Goal: Task Accomplishment & Management: Use online tool/utility

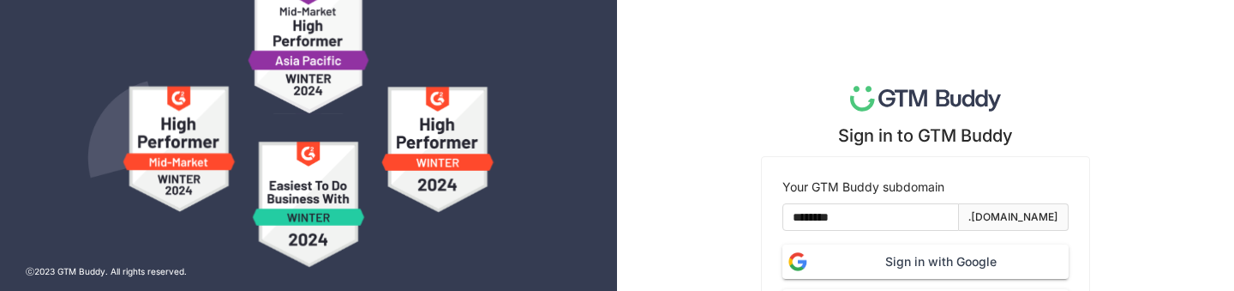
click at [839, 263] on span "Sign in with Google" at bounding box center [941, 261] width 255 height 19
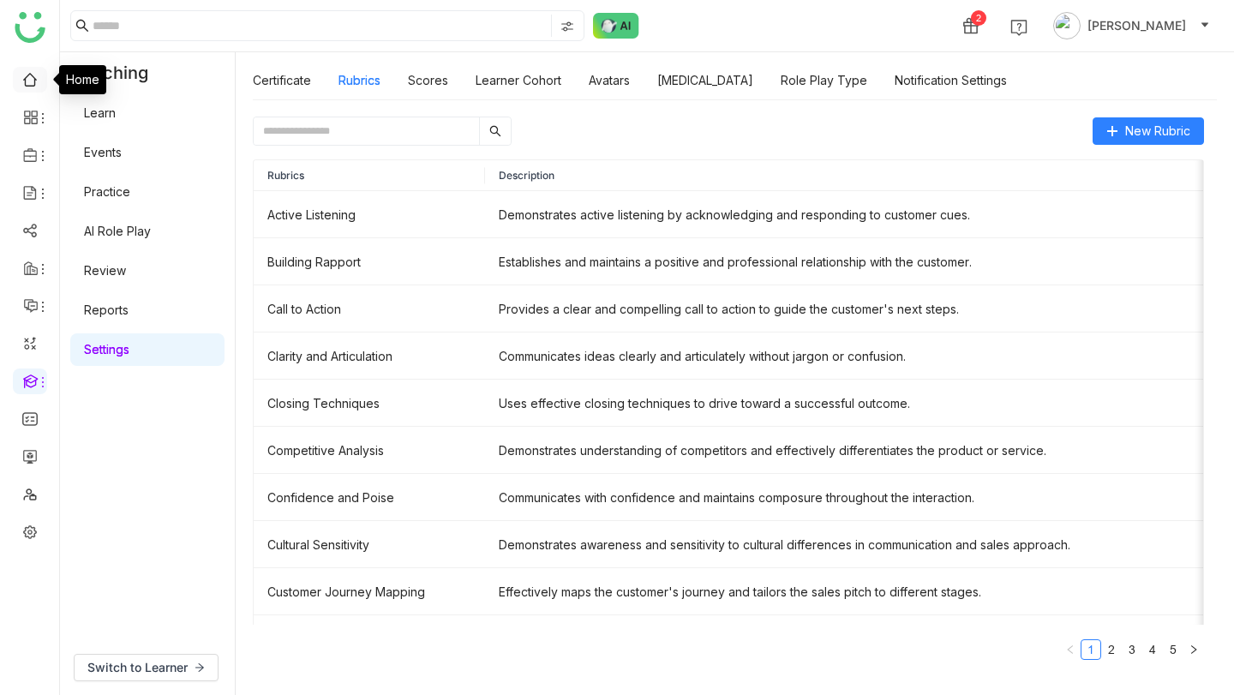
click at [26, 71] on link at bounding box center [29, 78] width 15 height 15
click at [32, 79] on link at bounding box center [29, 78] width 15 height 15
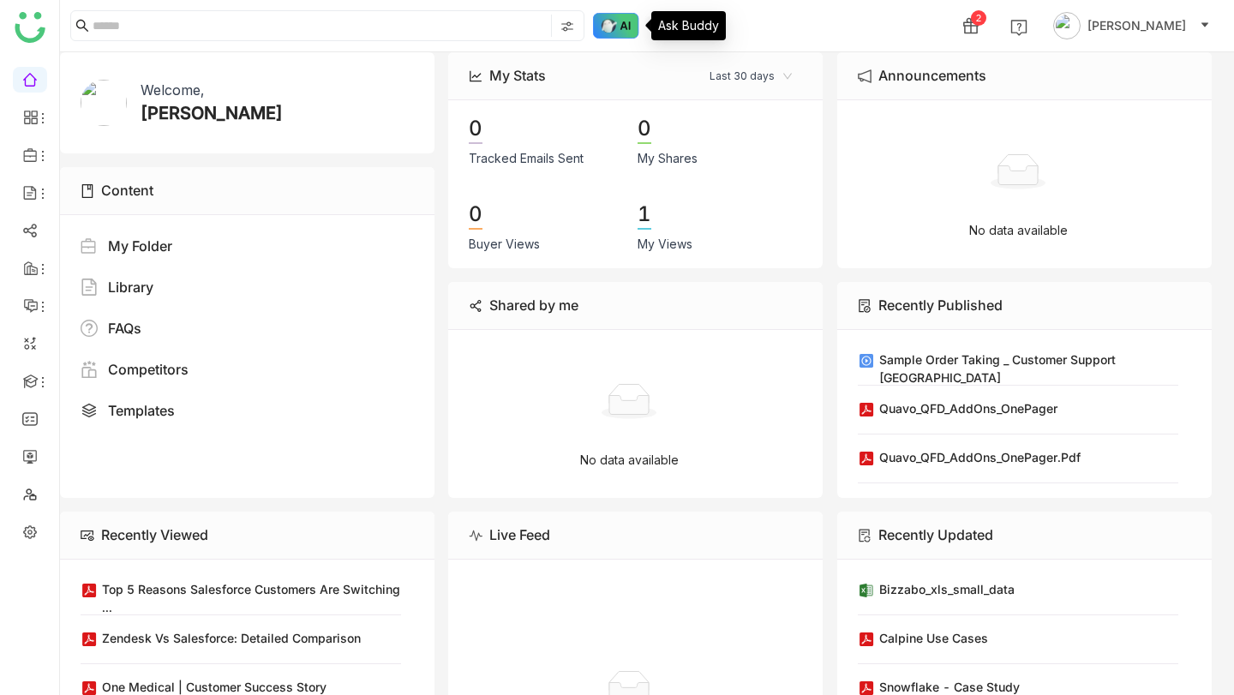
click at [614, 23] on img at bounding box center [616, 26] width 46 height 26
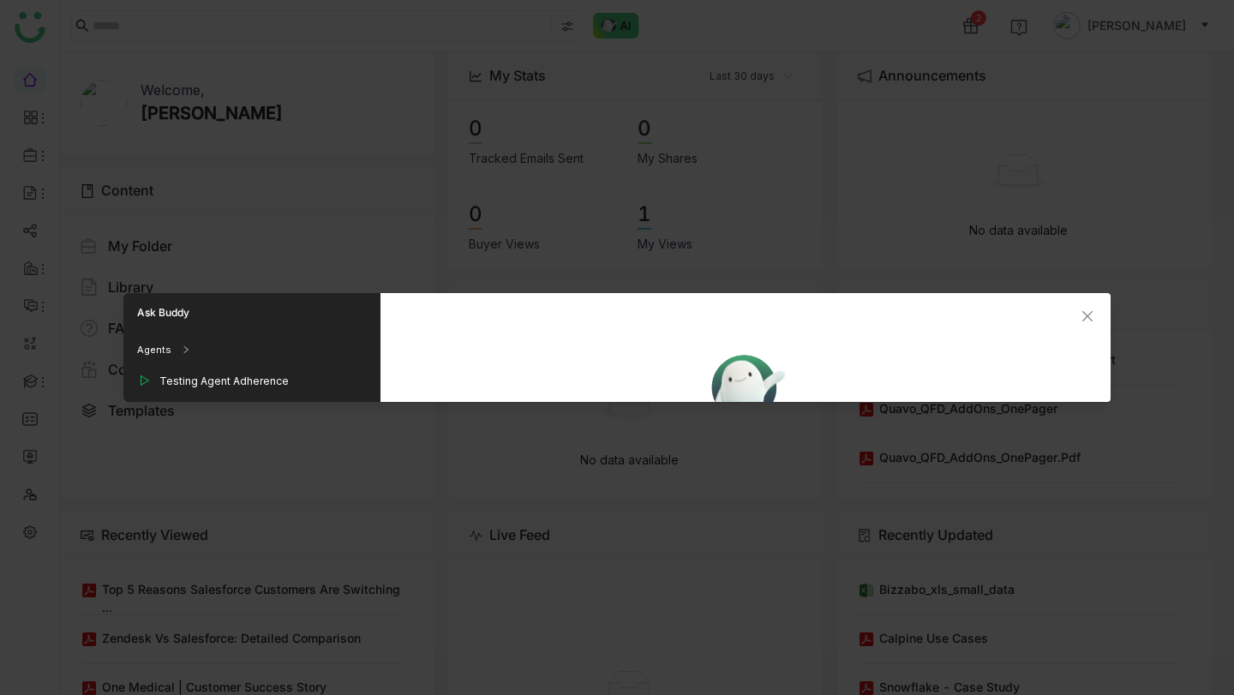
scroll to position [276, 0]
click at [1093, 315] on icon "Close" at bounding box center [1088, 316] width 14 height 14
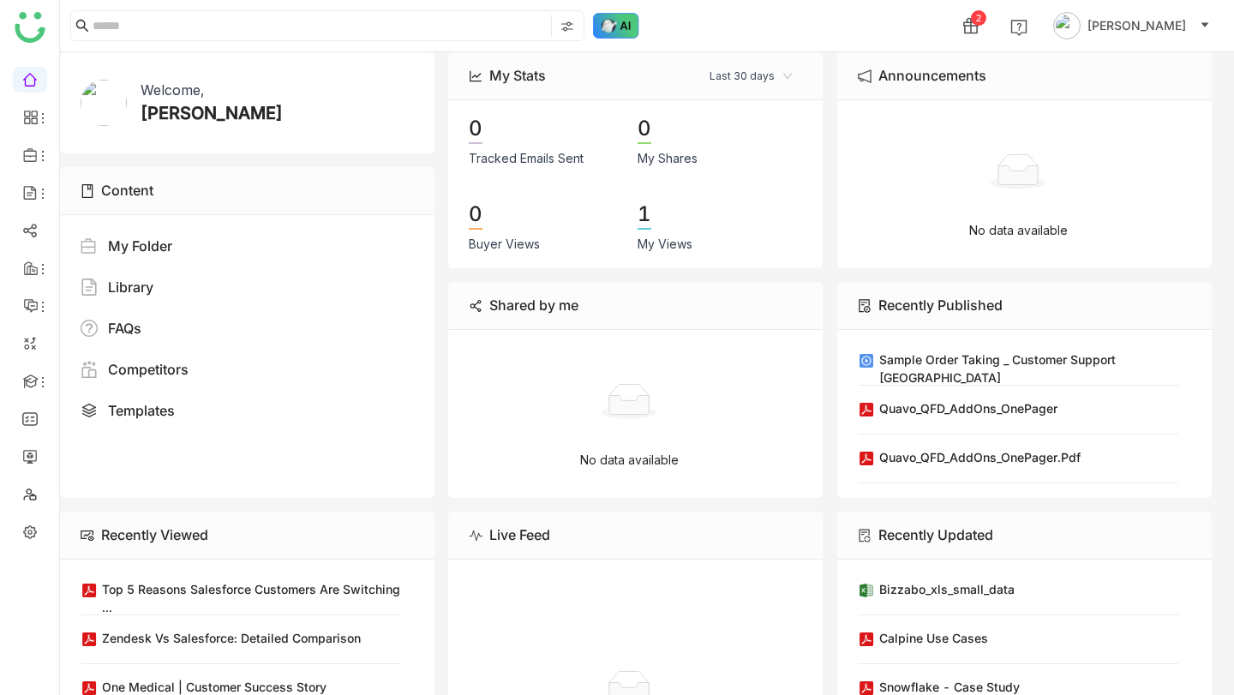
click at [614, 25] on img at bounding box center [616, 26] width 46 height 26
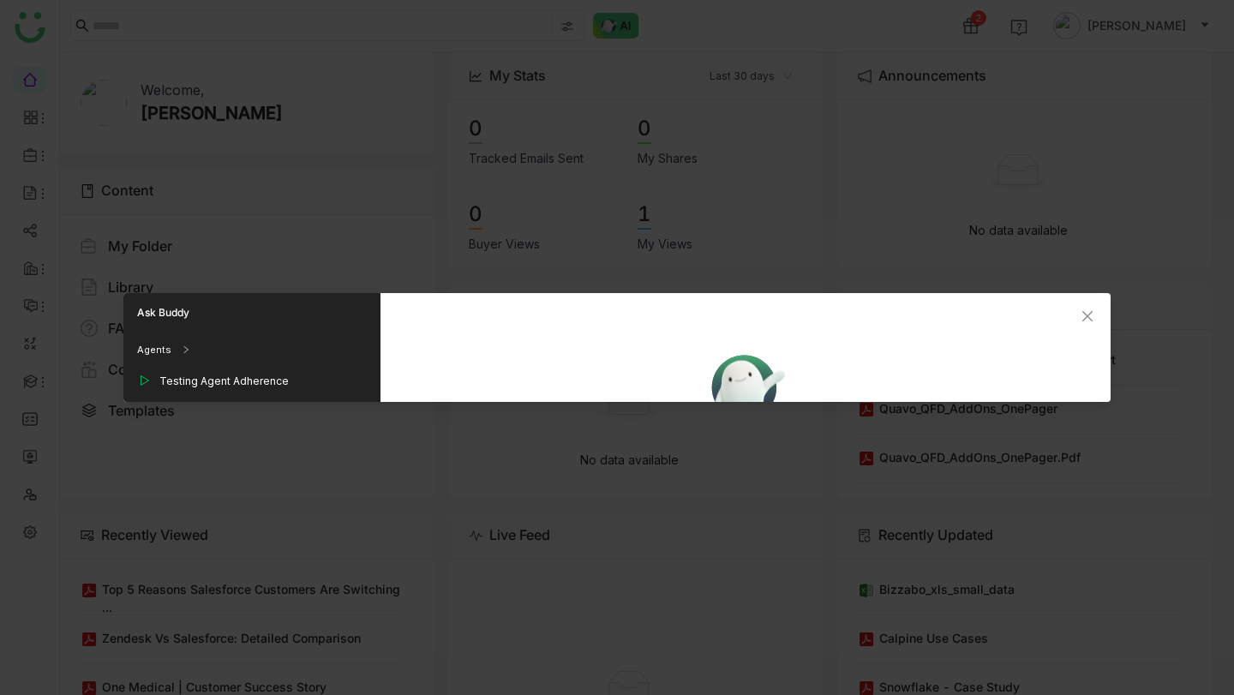
scroll to position [358, 0]
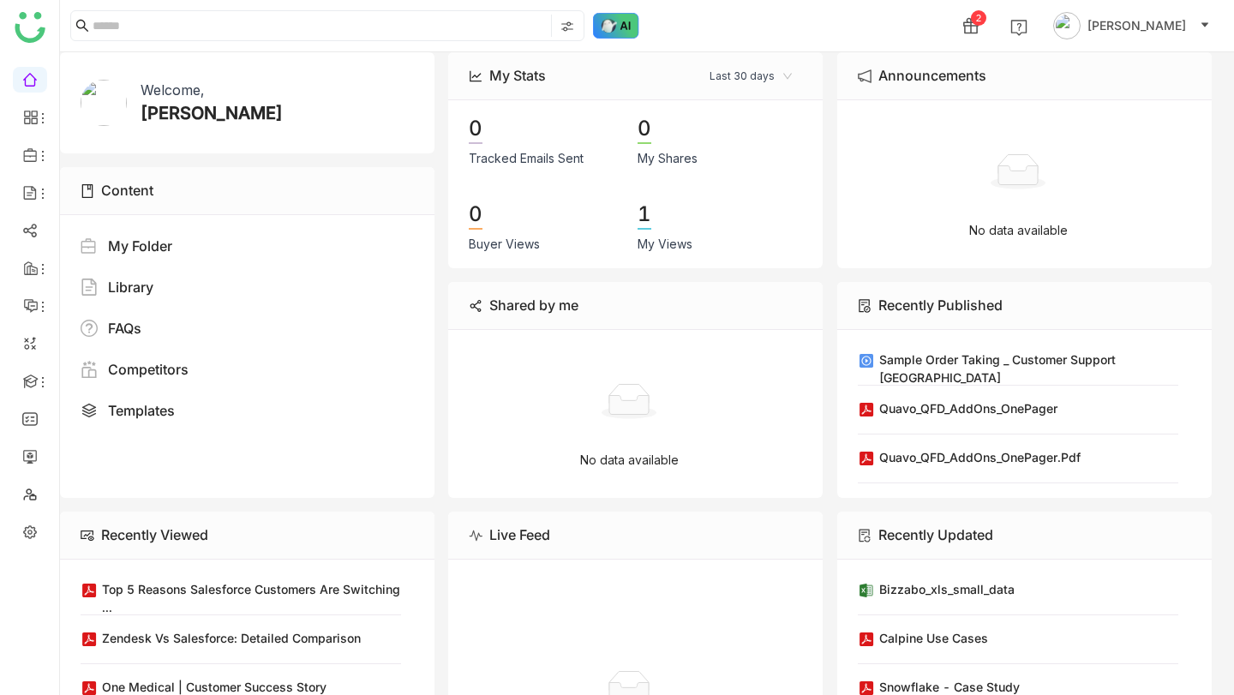
click at [629, 34] on img at bounding box center [616, 26] width 46 height 26
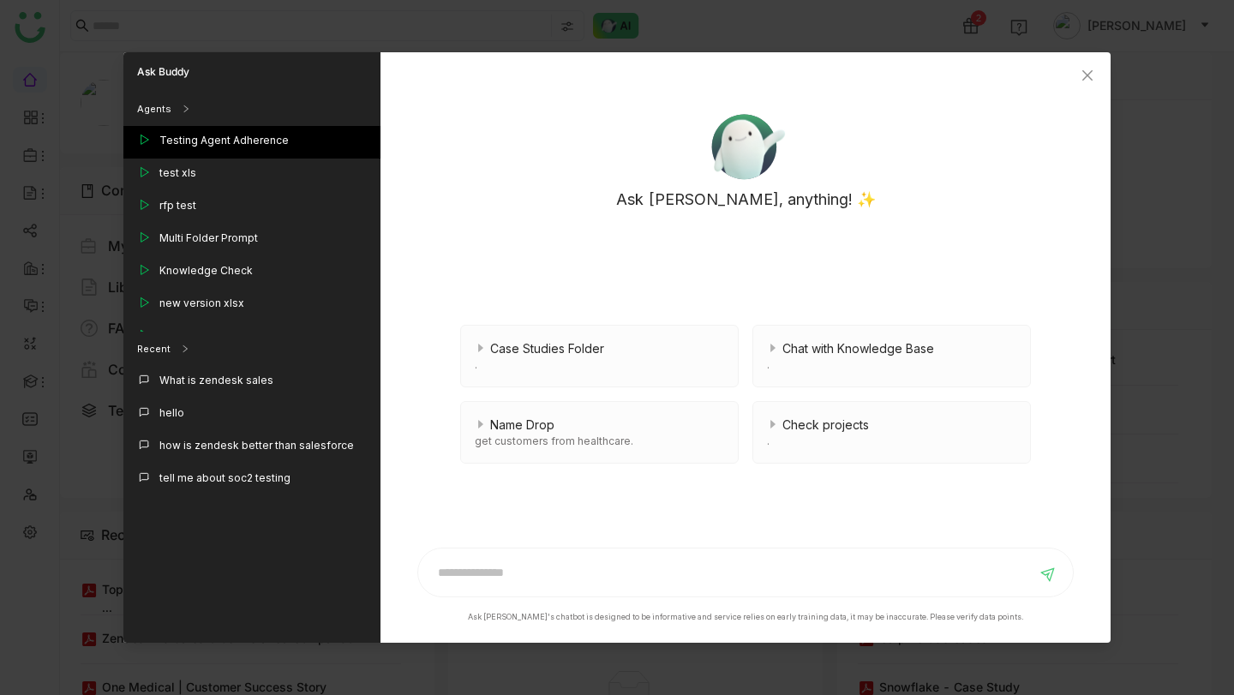
click at [209, 136] on div "Testing Agent Adherence" at bounding box center [223, 140] width 129 height 15
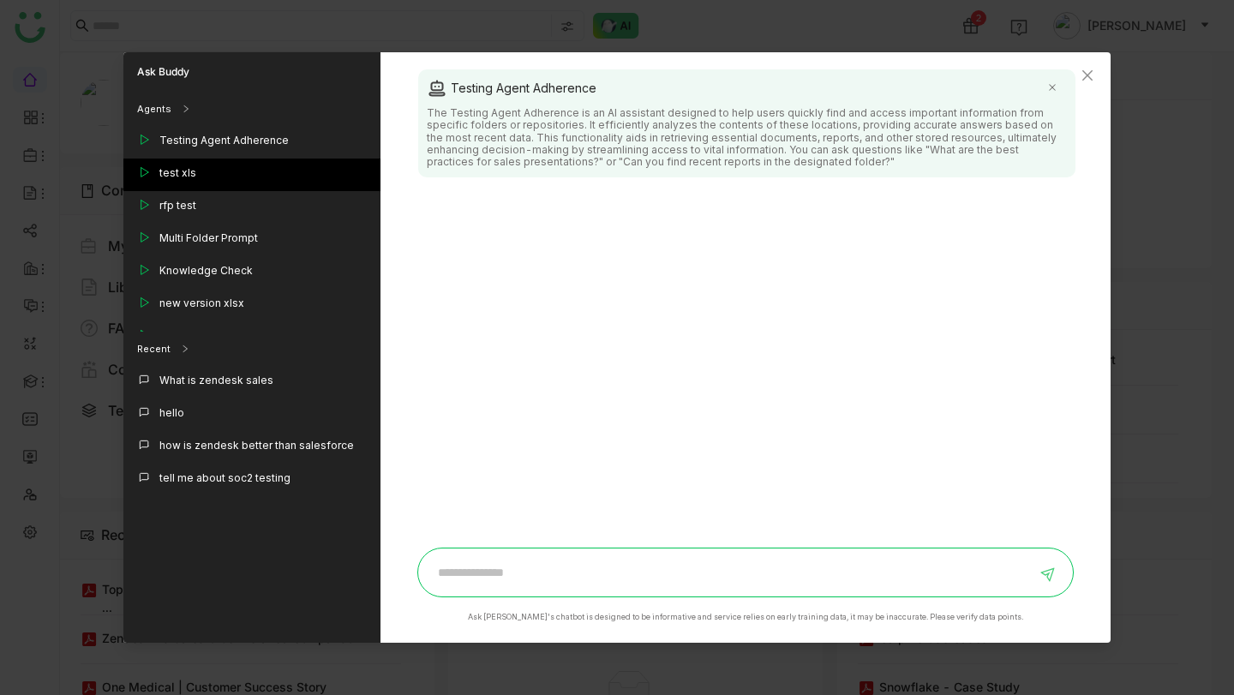
click at [186, 171] on div "test xls" at bounding box center [177, 172] width 37 height 15
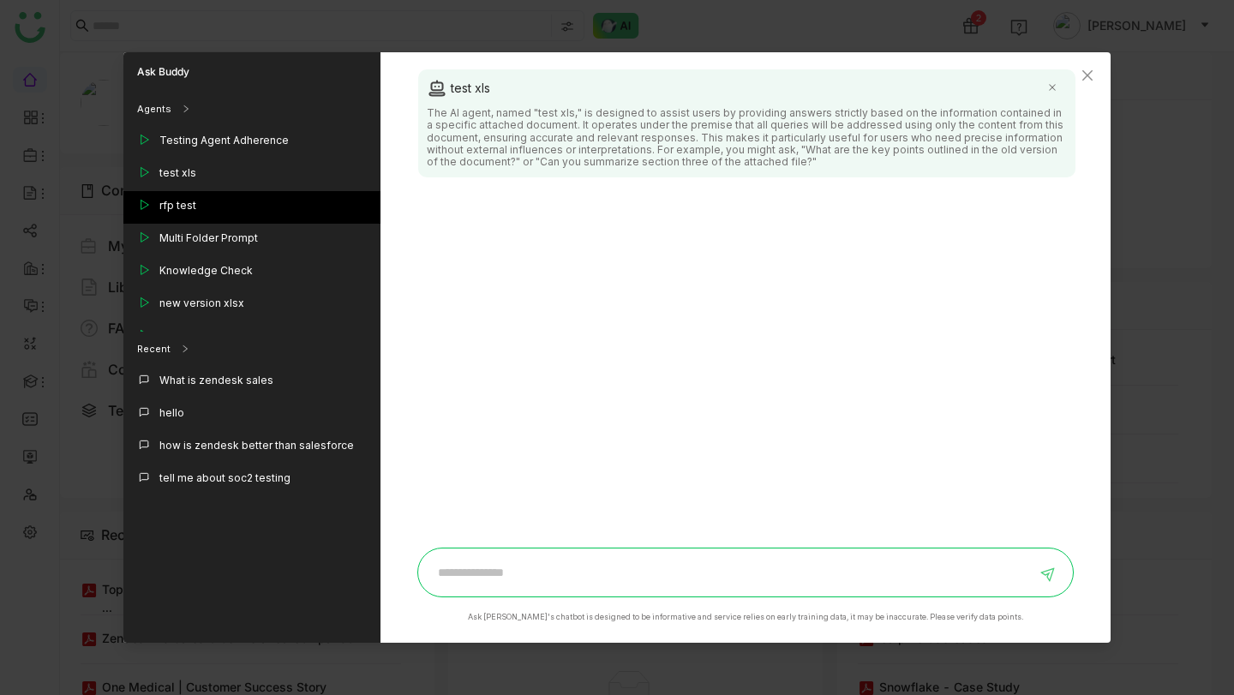
click at [185, 203] on div "rfp test" at bounding box center [177, 205] width 37 height 15
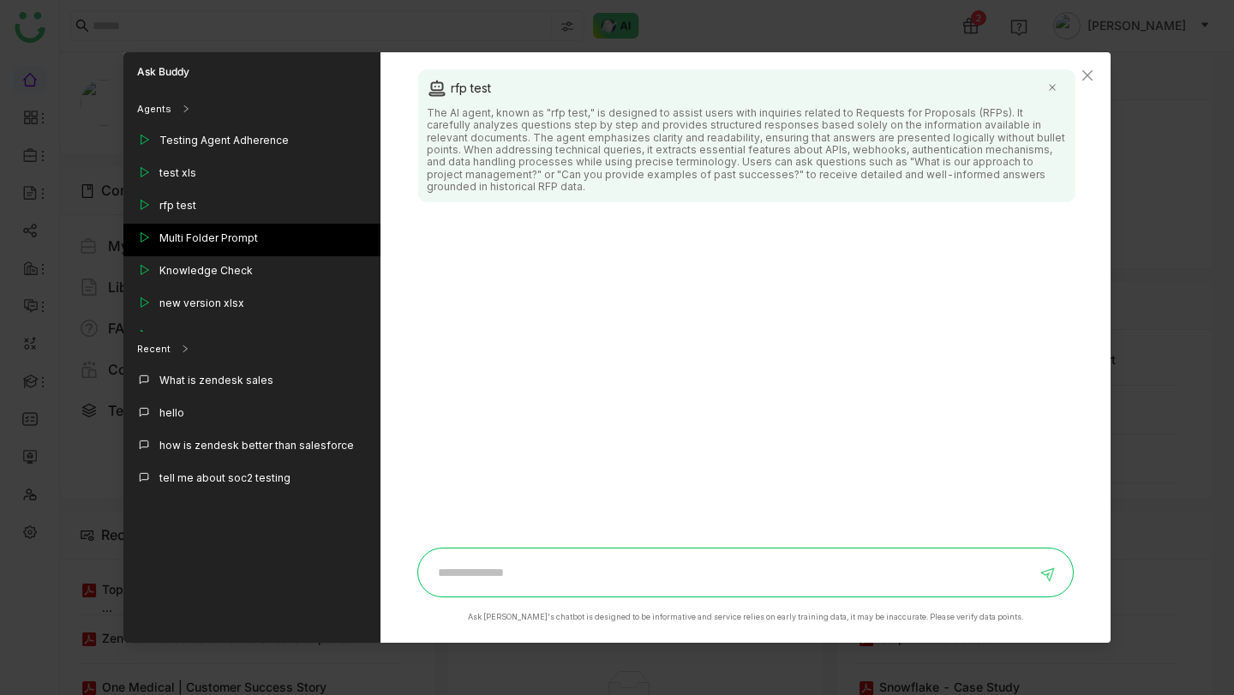
click at [191, 242] on div "Multi Folder Prompt" at bounding box center [208, 238] width 99 height 15
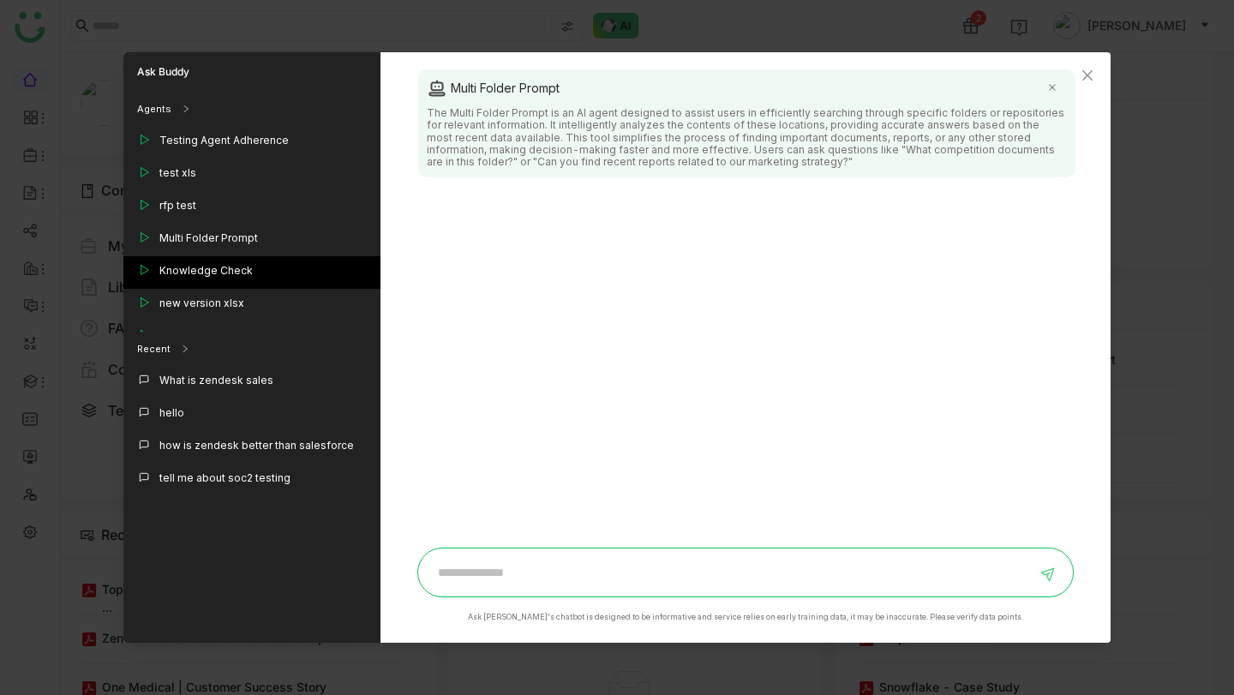
click at [195, 263] on div "Knowledge Check" at bounding box center [205, 270] width 93 height 15
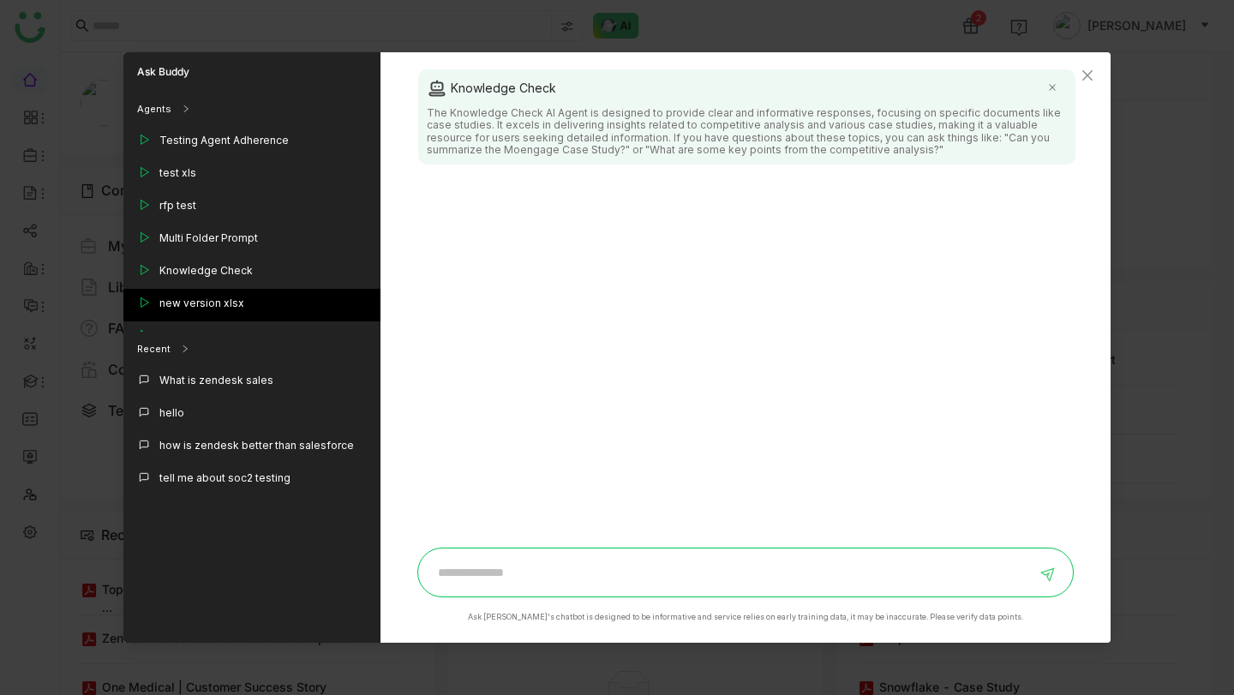
click at [195, 298] on div "new version xlsx" at bounding box center [201, 303] width 85 height 15
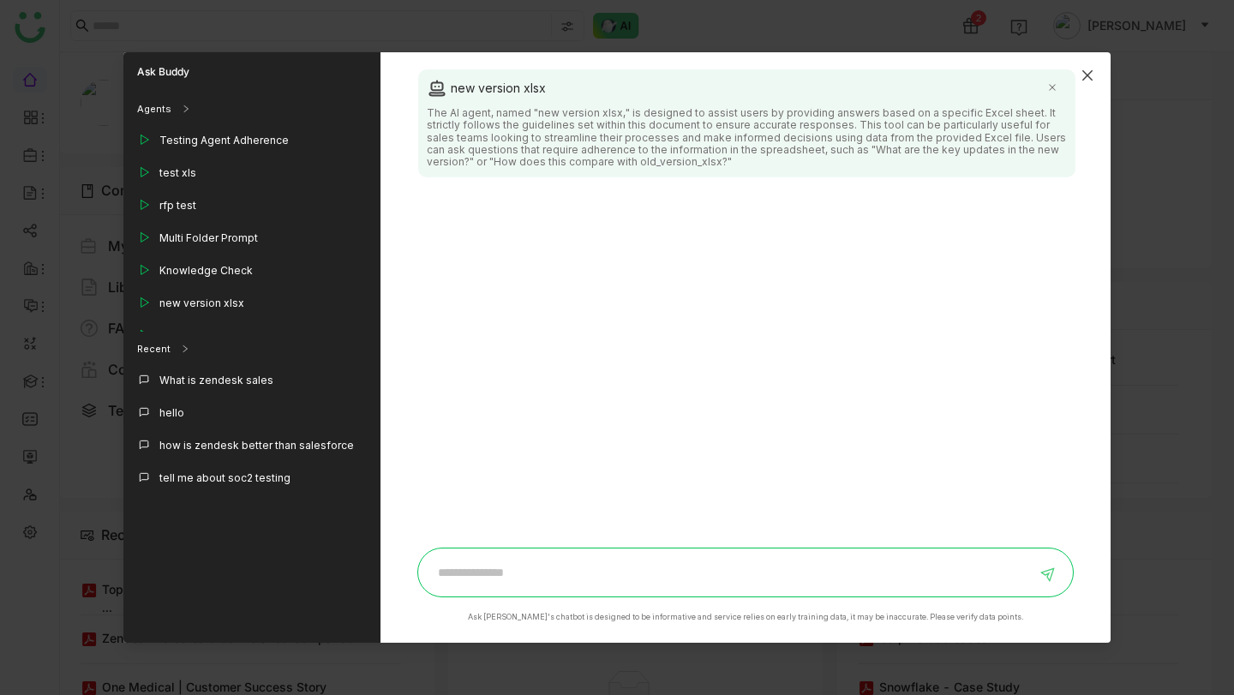
click at [1087, 64] on span "Close" at bounding box center [1088, 75] width 46 height 46
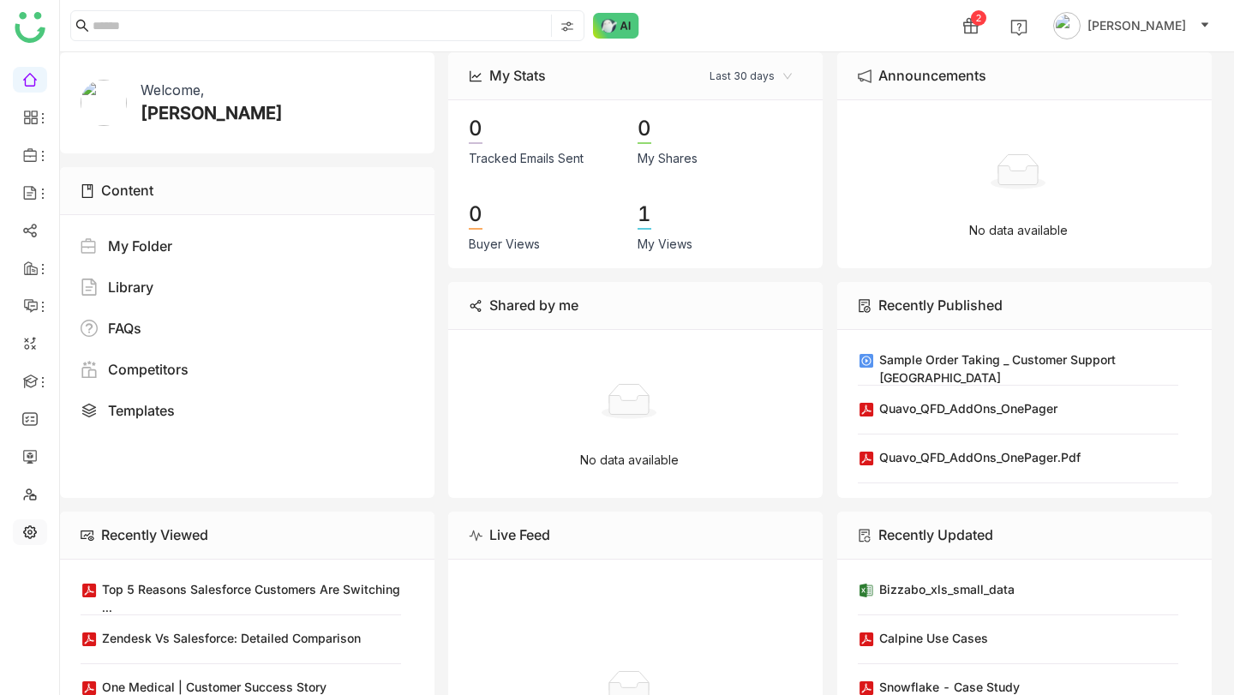
click at [26, 524] on link at bounding box center [29, 531] width 15 height 15
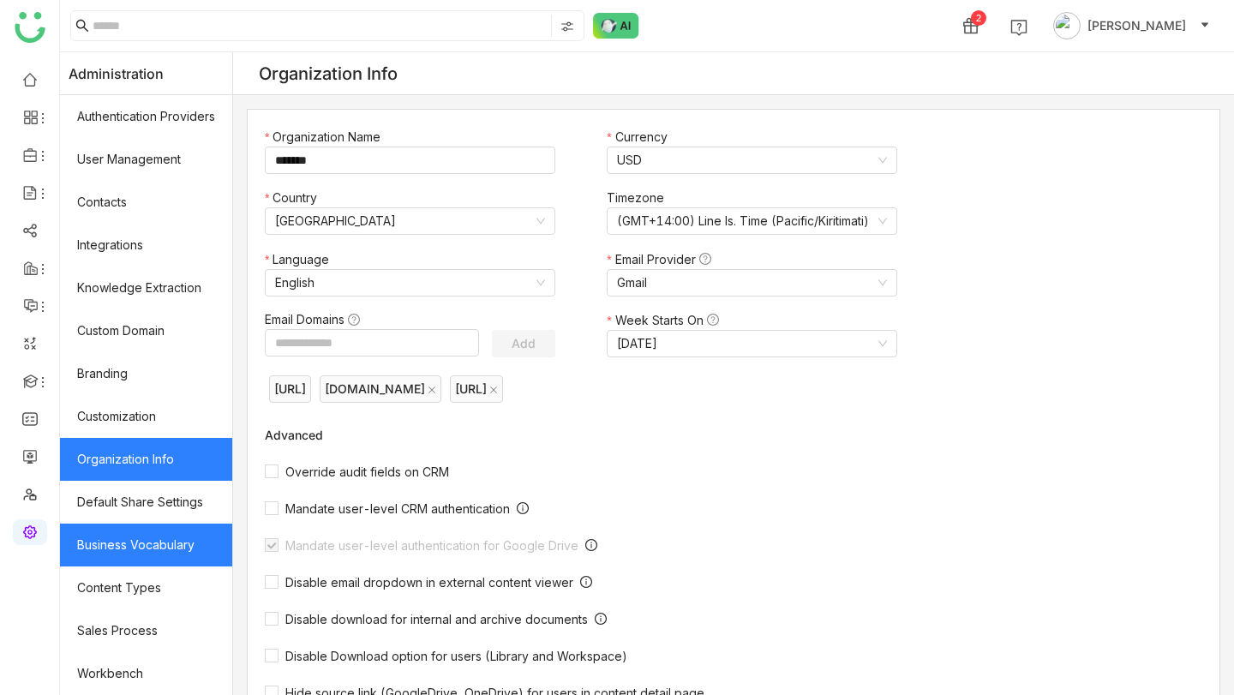
scroll to position [214, 0]
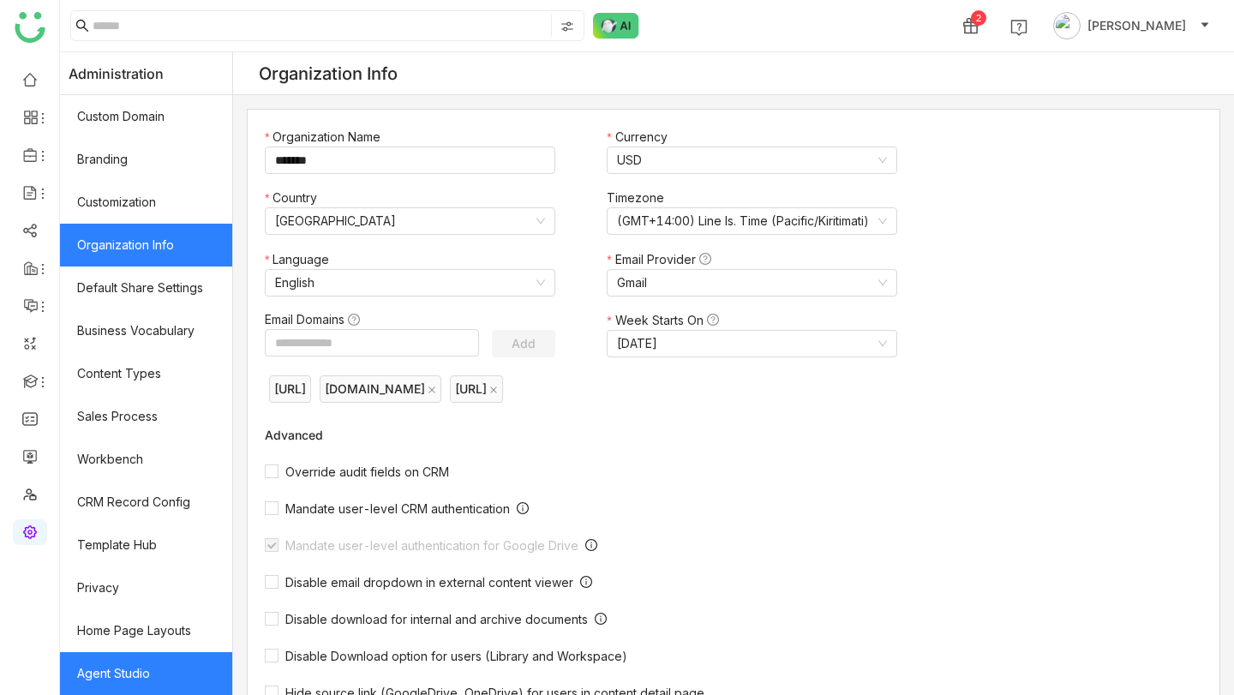
click at [129, 667] on link "Agent Studio" at bounding box center [146, 673] width 172 height 43
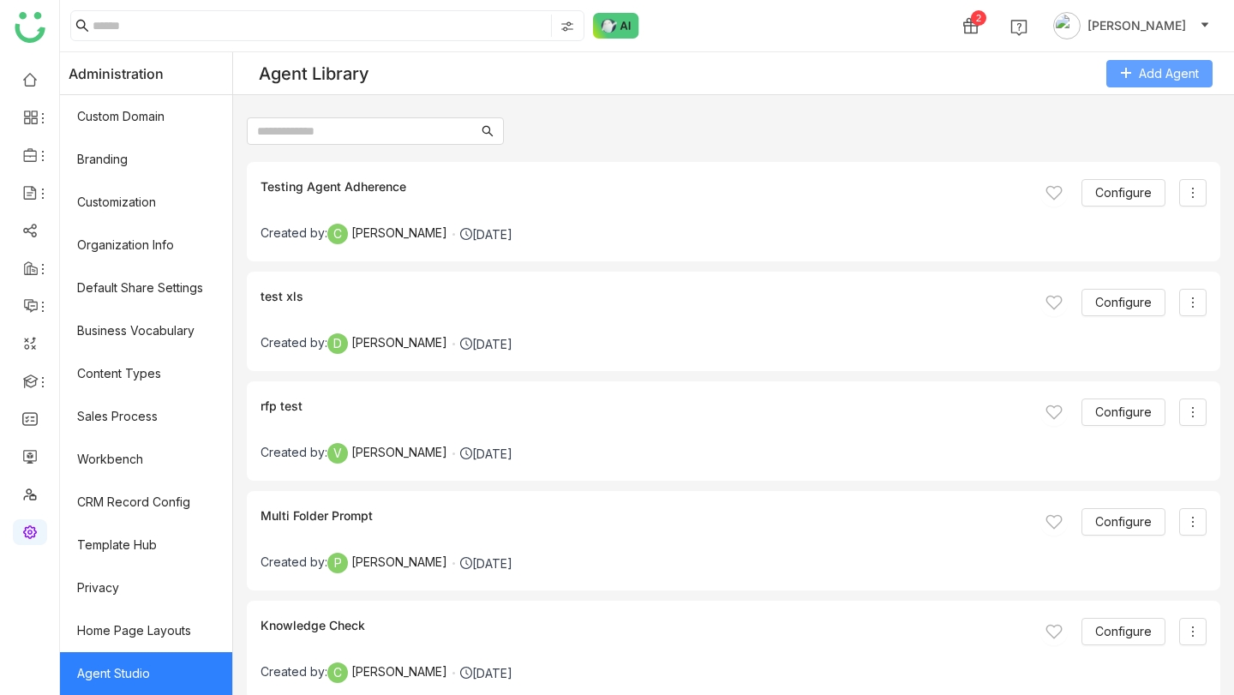
click at [1152, 79] on span "Add Agent" at bounding box center [1169, 73] width 60 height 19
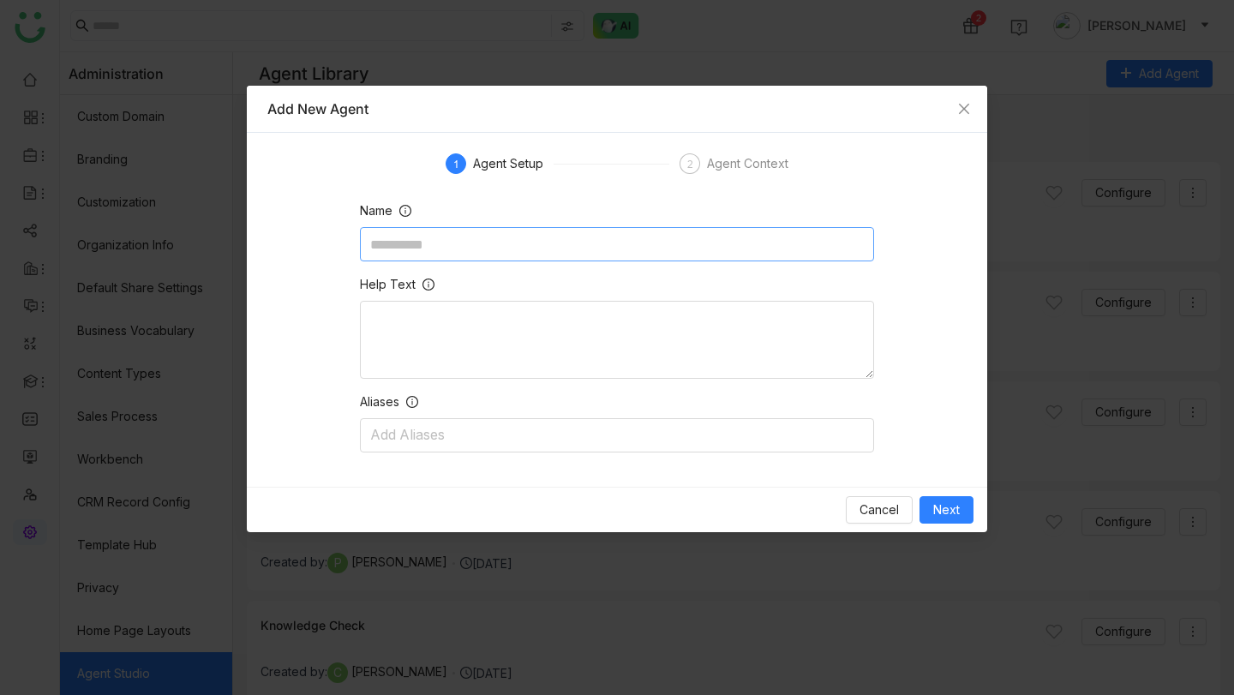
click at [526, 243] on input at bounding box center [617, 244] width 514 height 34
type input "********"
click at [952, 511] on span "Next" at bounding box center [947, 510] width 27 height 19
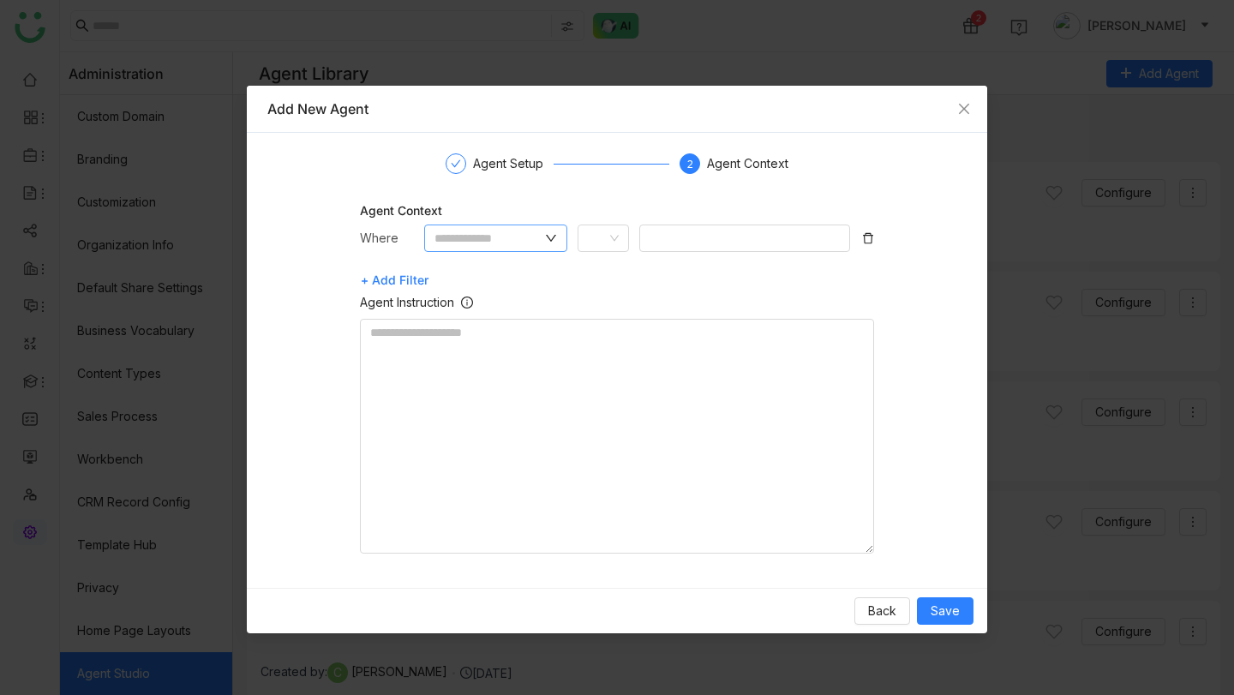
click at [550, 237] on icon at bounding box center [551, 238] width 12 height 12
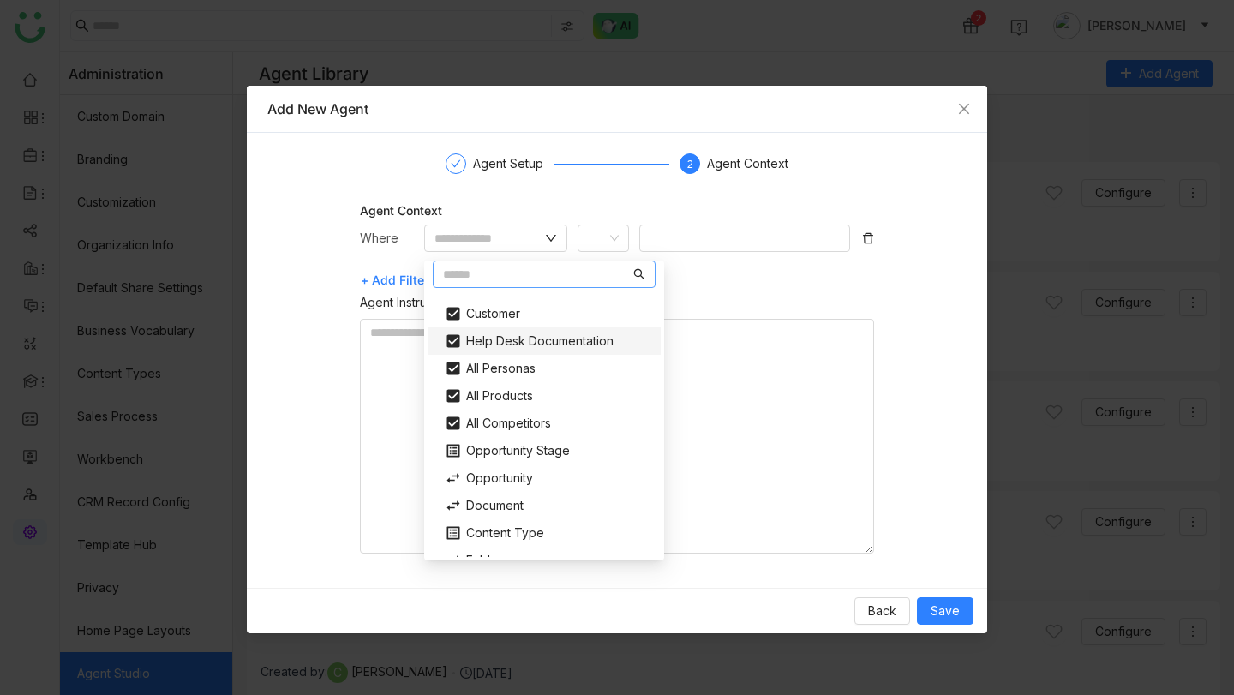
click at [533, 339] on div "Help Desk Documentation" at bounding box center [544, 340] width 219 height 27
type input "**********"
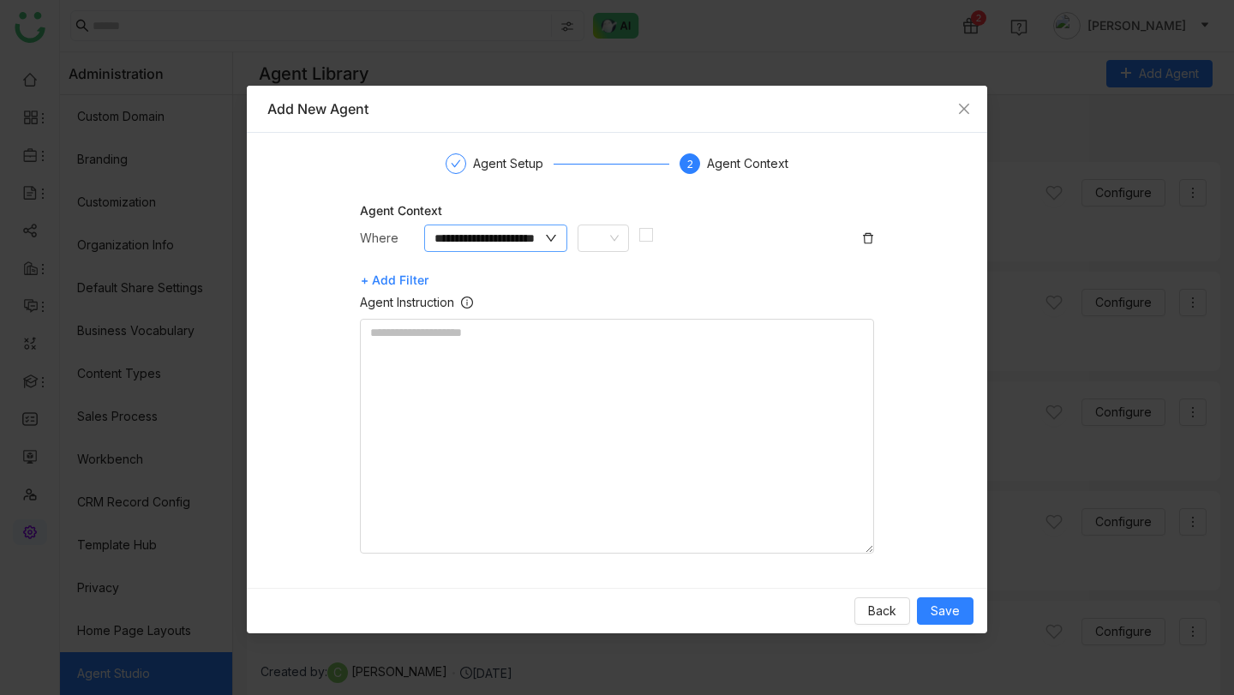
click at [545, 238] on icon at bounding box center [551, 238] width 12 height 12
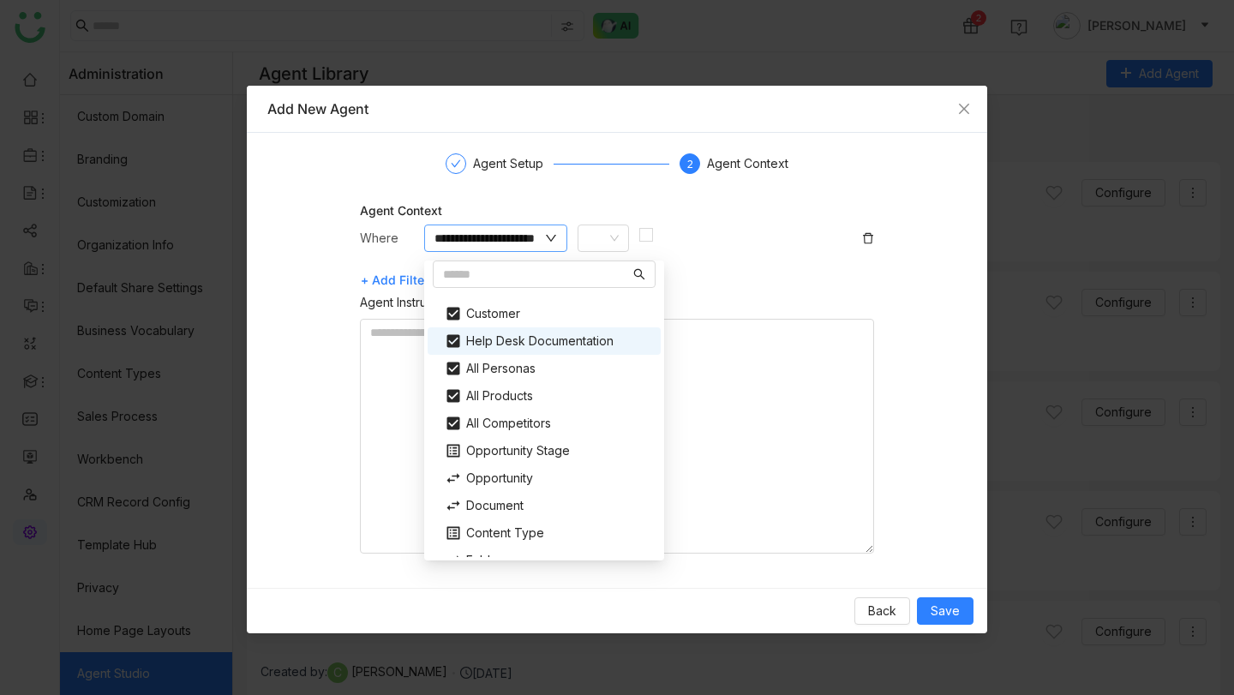
click at [547, 241] on icon at bounding box center [551, 238] width 12 height 12
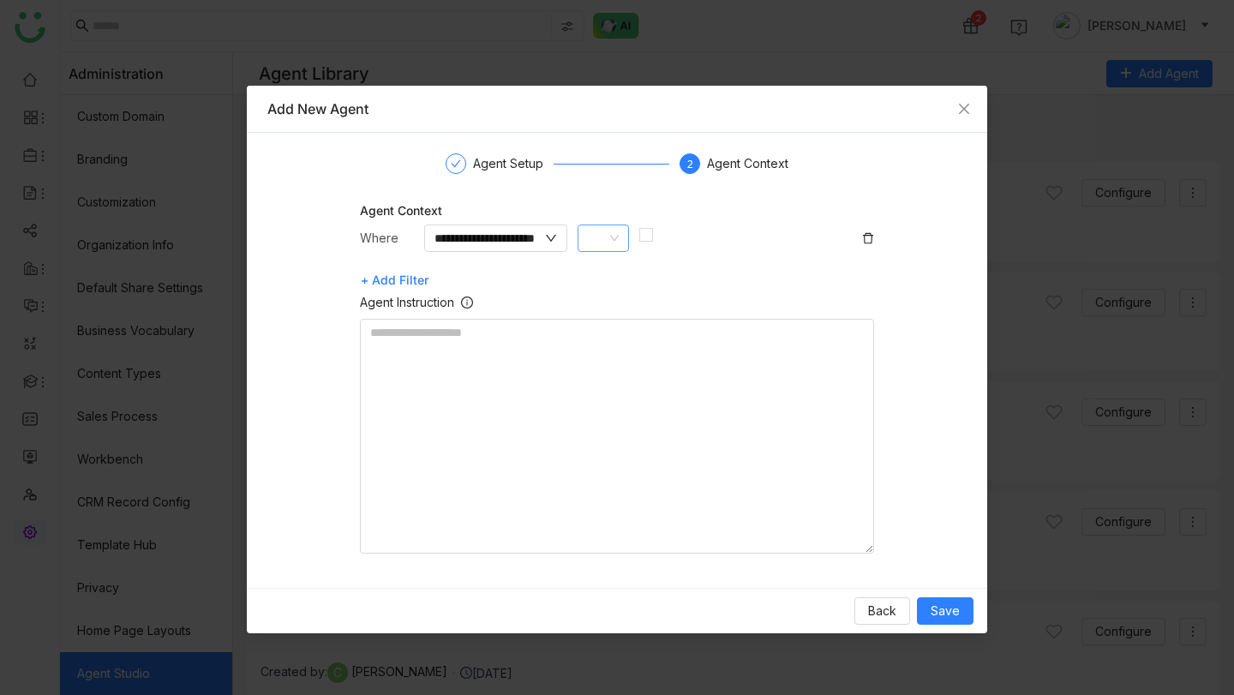
click at [610, 237] on icon at bounding box center [615, 238] width 10 height 10
click at [732, 235] on div at bounding box center [751, 245] width 223 height 41
click at [482, 344] on textarea at bounding box center [617, 436] width 514 height 235
click at [949, 611] on span "Save" at bounding box center [945, 611] width 29 height 19
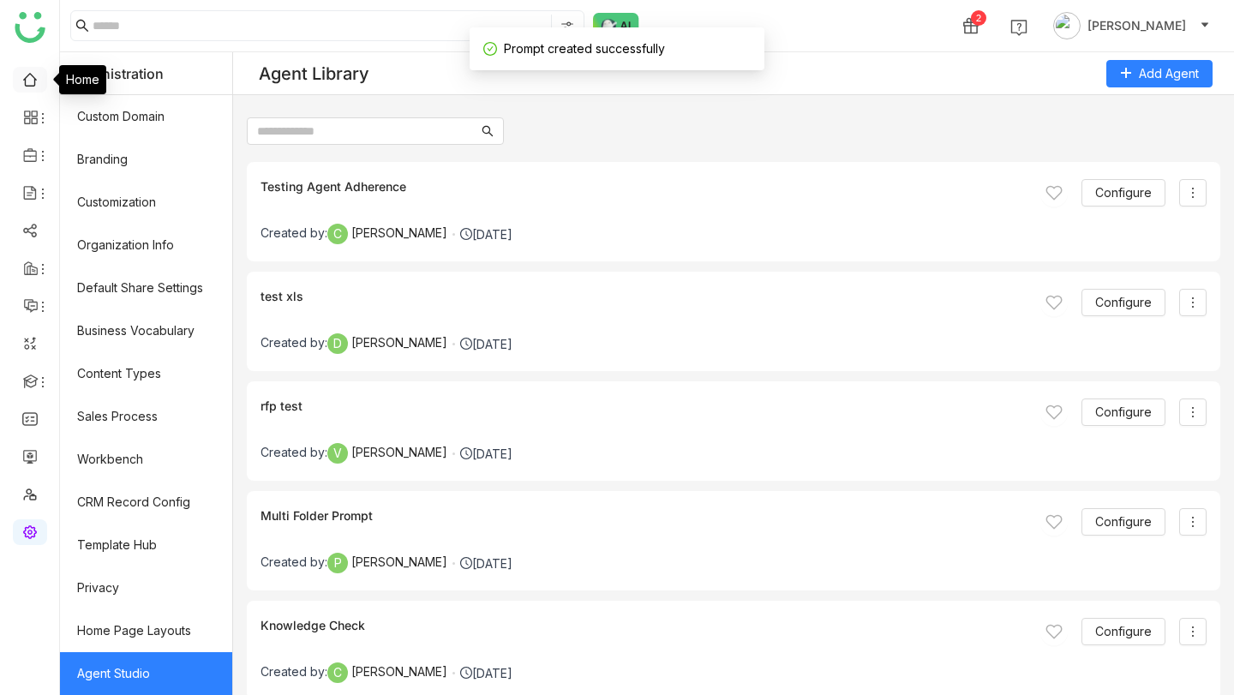
click at [29, 80] on link at bounding box center [29, 78] width 15 height 15
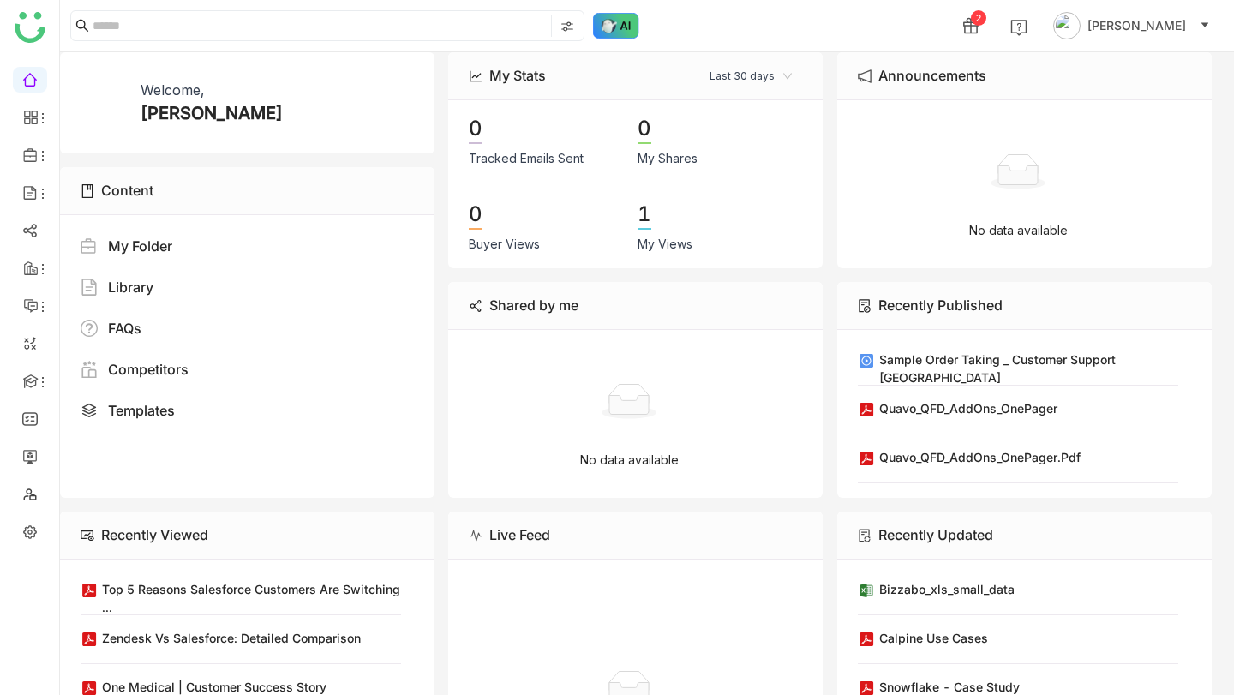
click at [616, 24] on img at bounding box center [616, 26] width 46 height 26
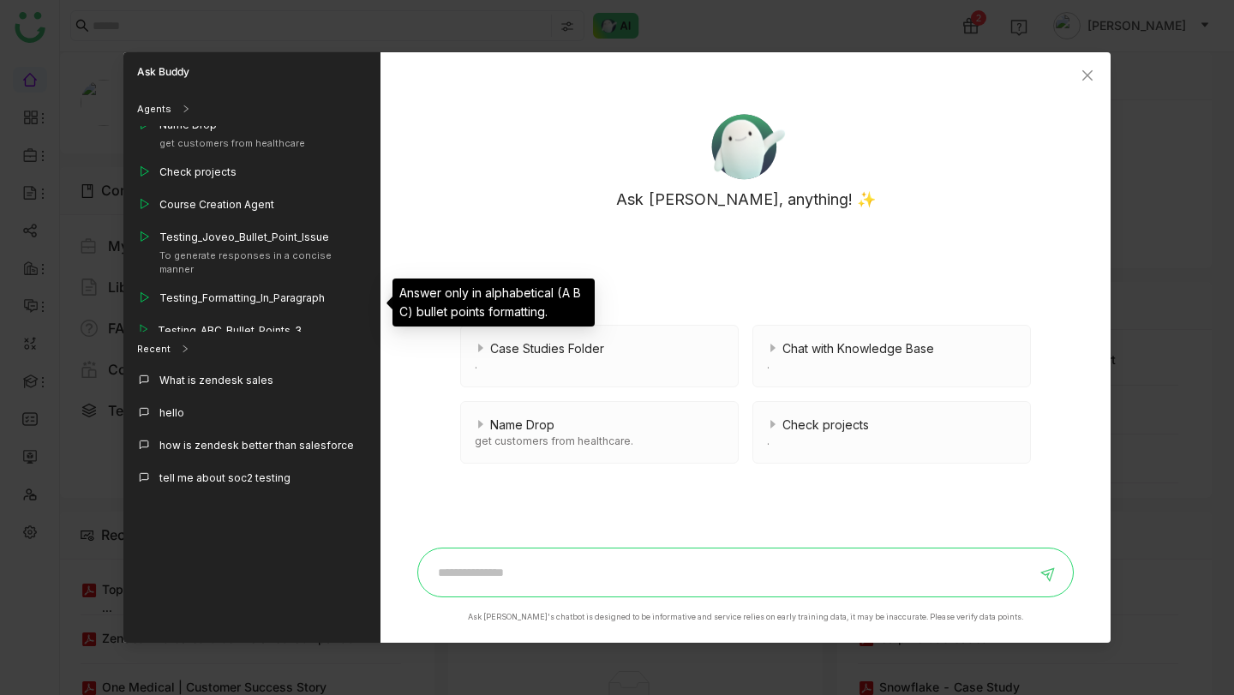
scroll to position [1594, 0]
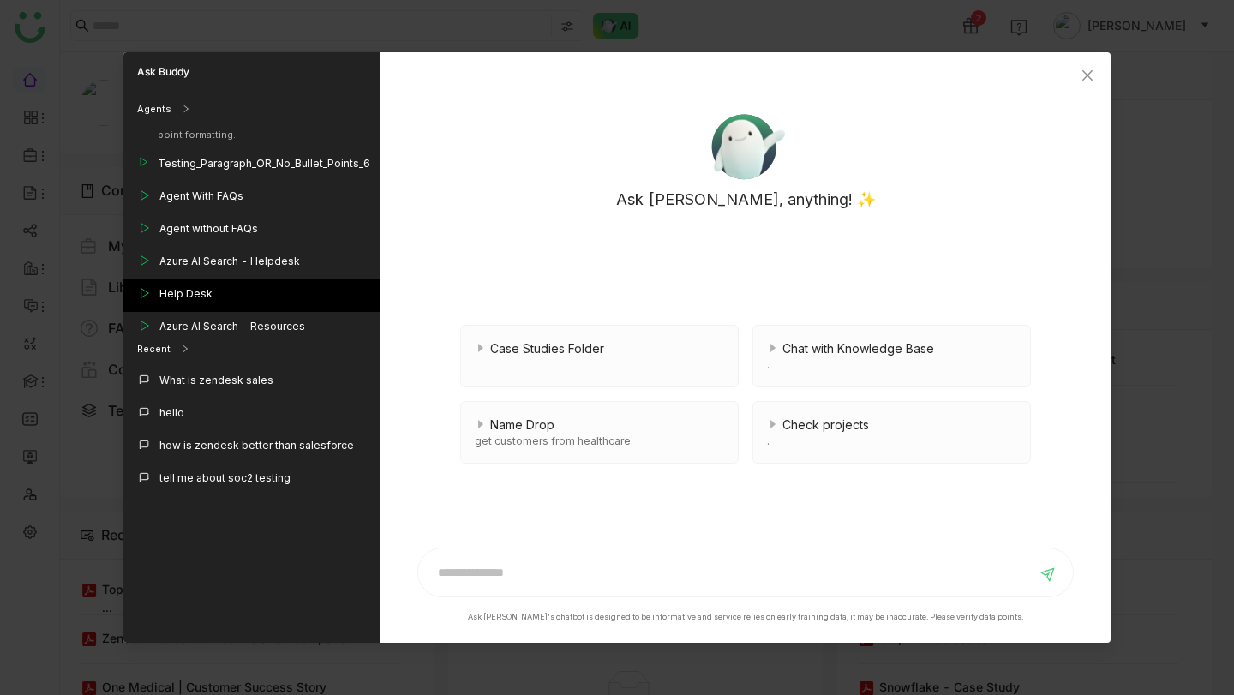
click at [235, 279] on div "Help Desk" at bounding box center [251, 295] width 257 height 33
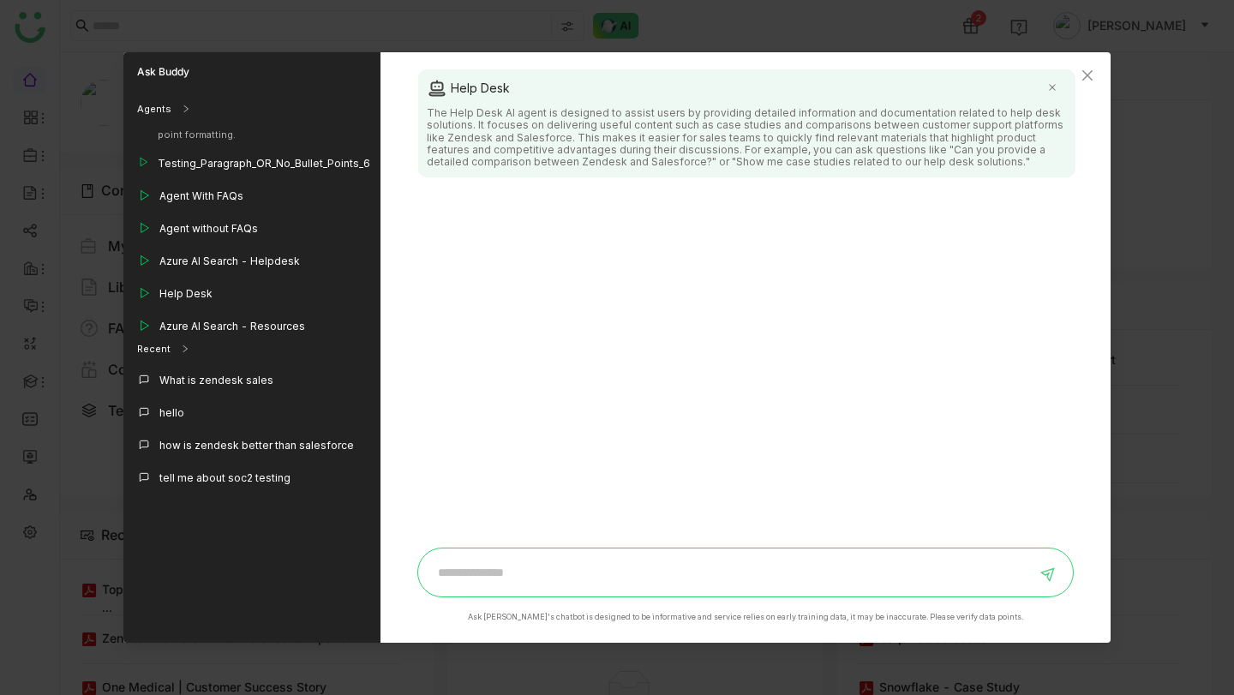
click at [604, 560] on input at bounding box center [733, 572] width 609 height 27
paste input "**********"
type input "**********"
click at [1051, 577] on icon at bounding box center [1050, 572] width 19 height 19
click at [928, 562] on input "**********" at bounding box center [733, 572] width 609 height 27
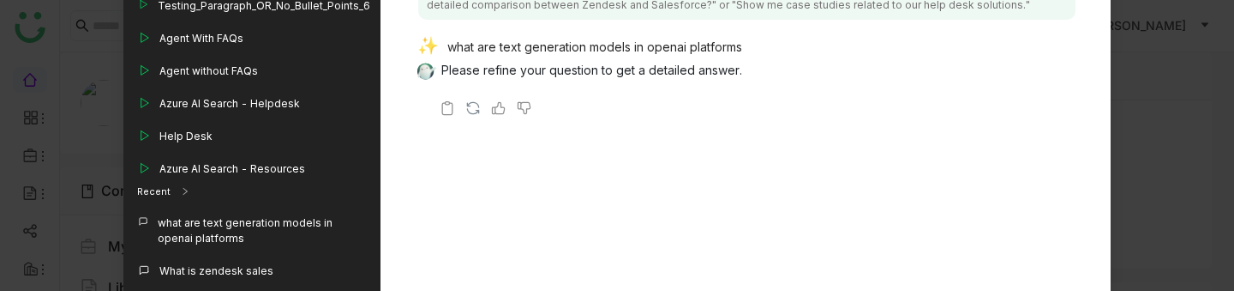
scroll to position [105, 0]
click at [638, 50] on div "what are text generation models in openai platforms" at bounding box center [739, 49] width 644 height 24
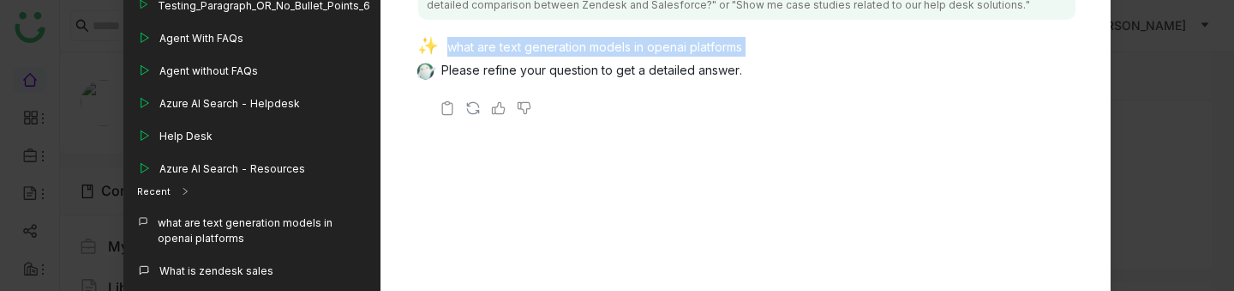
click at [638, 50] on div "what are text generation models in openai platforms" at bounding box center [739, 49] width 644 height 24
copy div "what are text generation models in openai platforms"
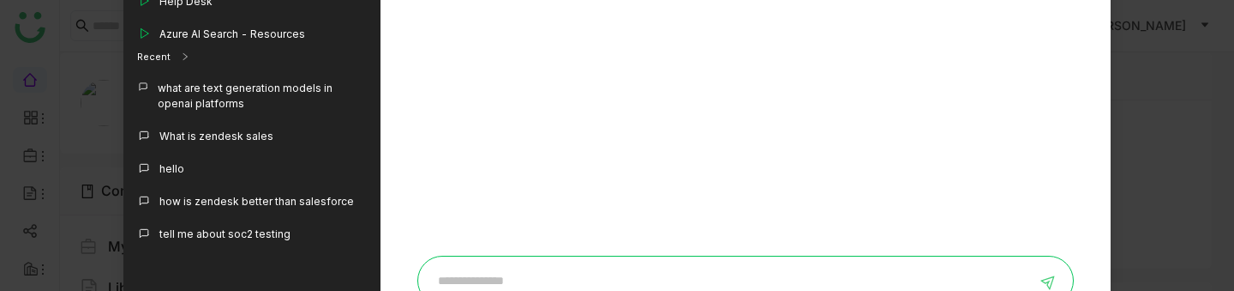
scroll to position [244, 0]
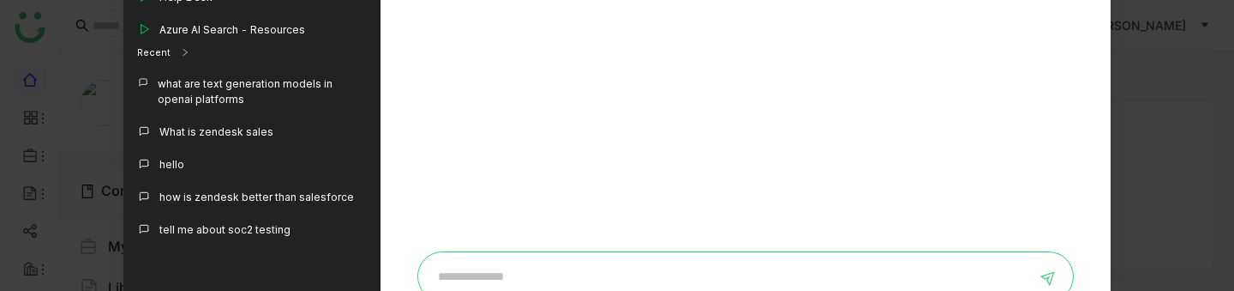
click at [557, 275] on input at bounding box center [733, 275] width 609 height 27
paste input "**********"
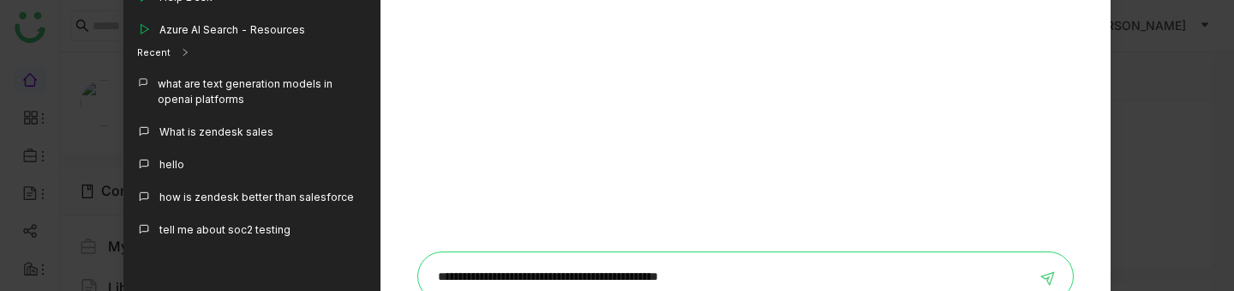
type input "**********"
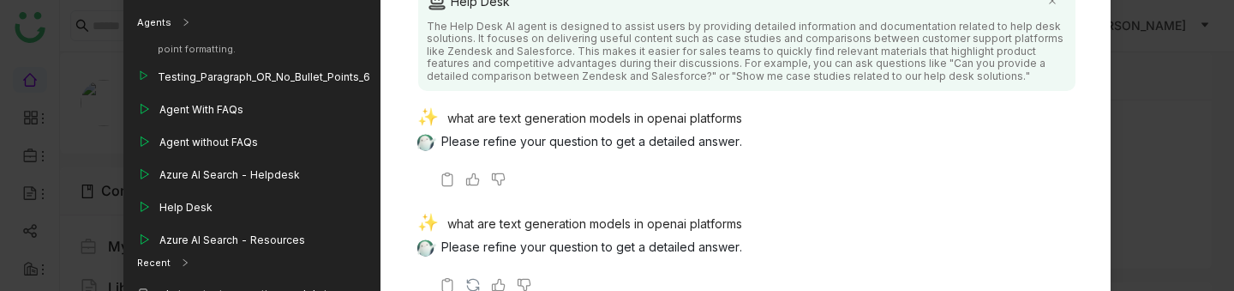
scroll to position [300, 0]
